Goal: Check status: Check status

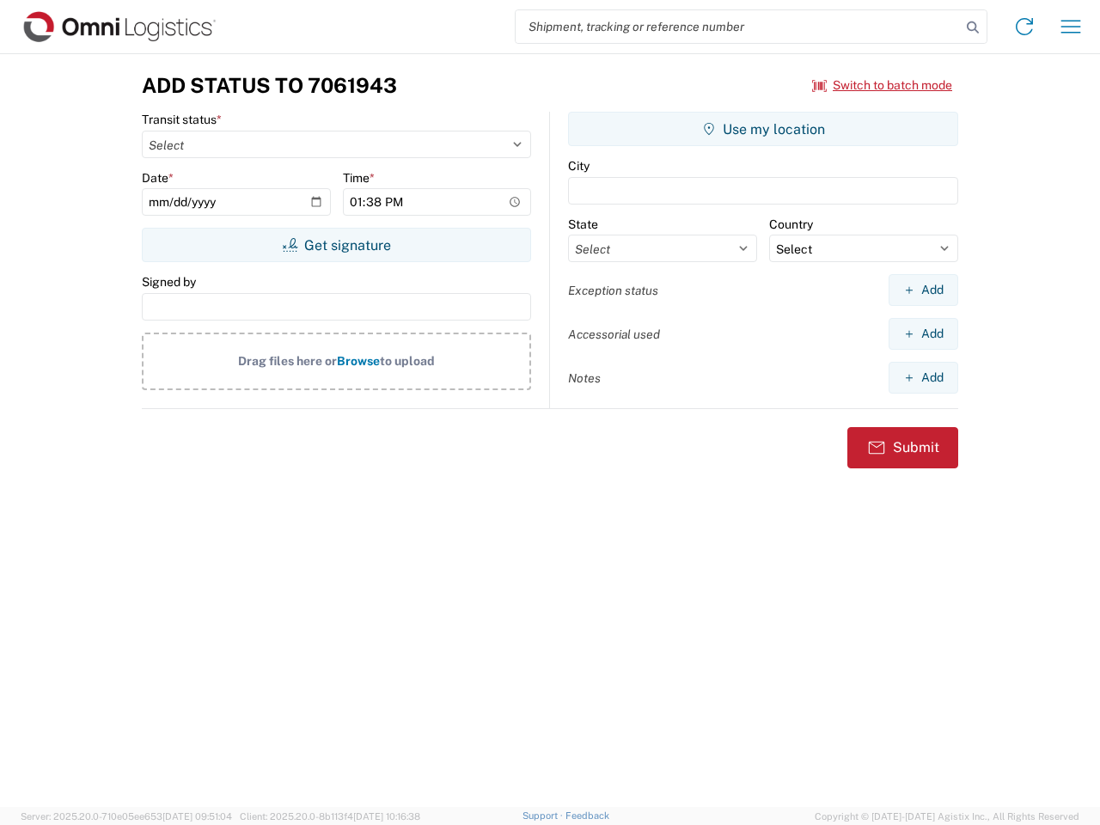
click at [738, 27] on input "search" at bounding box center [737, 26] width 445 height 33
click at [972, 27] on icon at bounding box center [972, 27] width 24 height 24
click at [1024, 27] on icon at bounding box center [1023, 26] width 27 height 27
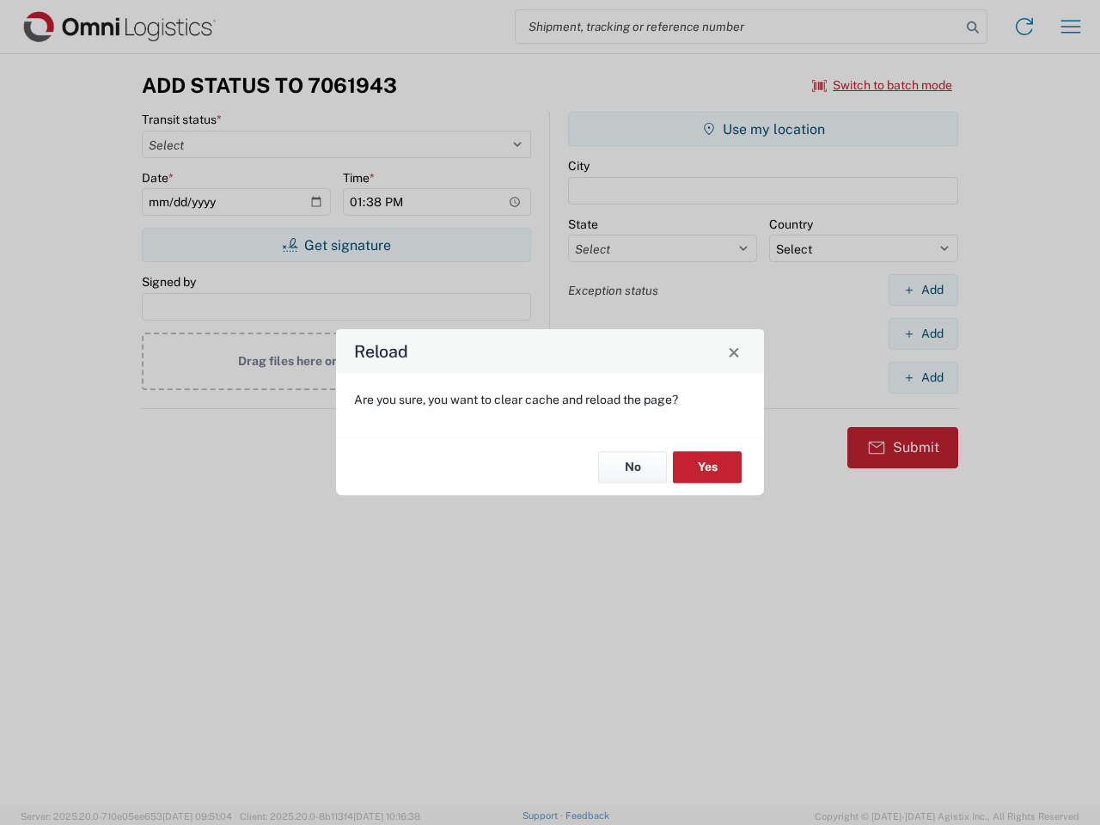
click at [1070, 27] on div "Reload Are you sure, you want to clear cache and reload the page? No Yes" at bounding box center [550, 412] width 1100 height 825
click at [882, 85] on div "Reload Are you sure, you want to clear cache and reload the page? No Yes" at bounding box center [550, 412] width 1100 height 825
click at [336, 245] on div "Reload Are you sure, you want to clear cache and reload the page? No Yes" at bounding box center [550, 412] width 1100 height 825
click at [763, 129] on div "Reload Are you sure, you want to clear cache and reload the page? No Yes" at bounding box center [550, 412] width 1100 height 825
click at [923, 289] on div "Reload Are you sure, you want to clear cache and reload the page? No Yes" at bounding box center [550, 412] width 1100 height 825
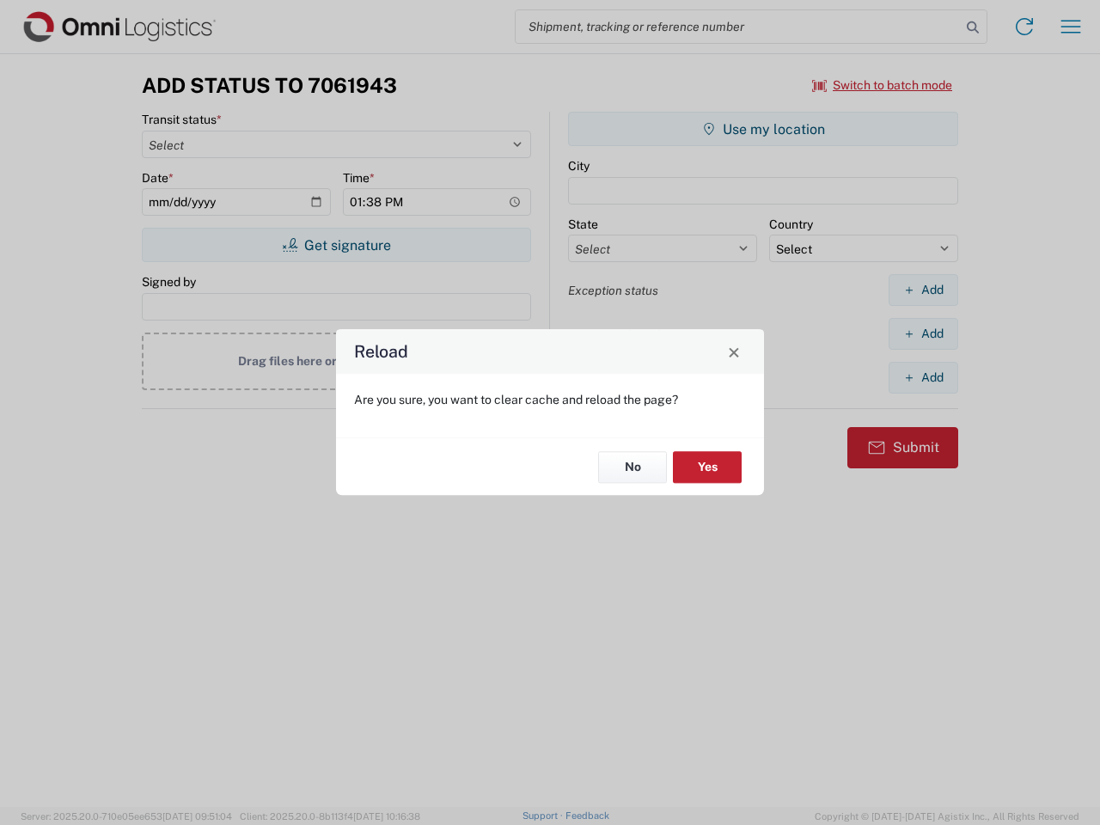
click at [923, 333] on div "Reload Are you sure, you want to clear cache and reload the page? No Yes" at bounding box center [550, 412] width 1100 height 825
click at [923, 377] on div "Reload Are you sure, you want to clear cache and reload the page? No Yes" at bounding box center [550, 412] width 1100 height 825
